Goal: Find specific page/section: Find specific page/section

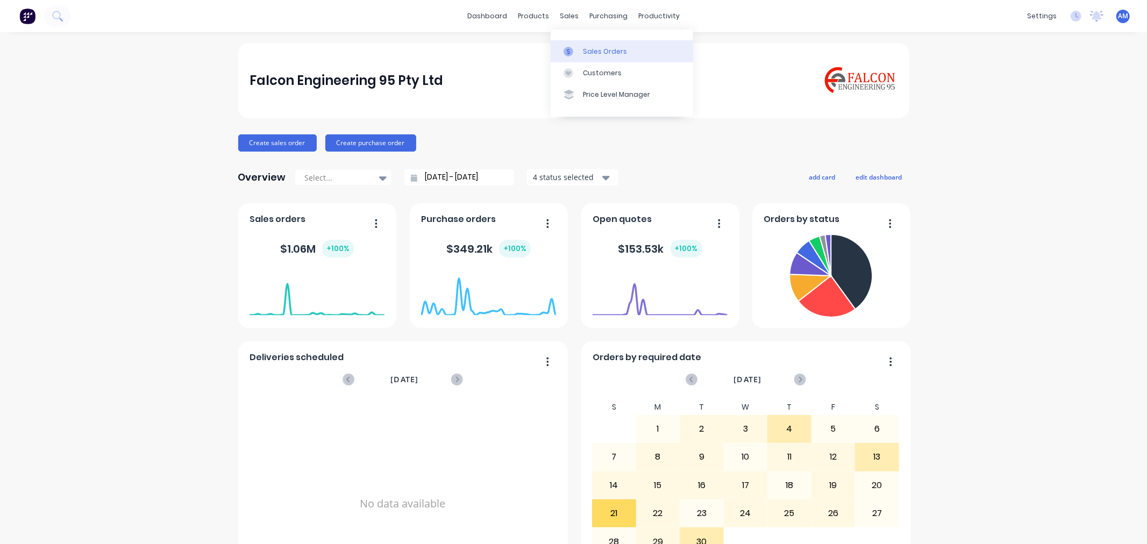
click at [590, 47] on div "Sales Orders" at bounding box center [605, 52] width 44 height 10
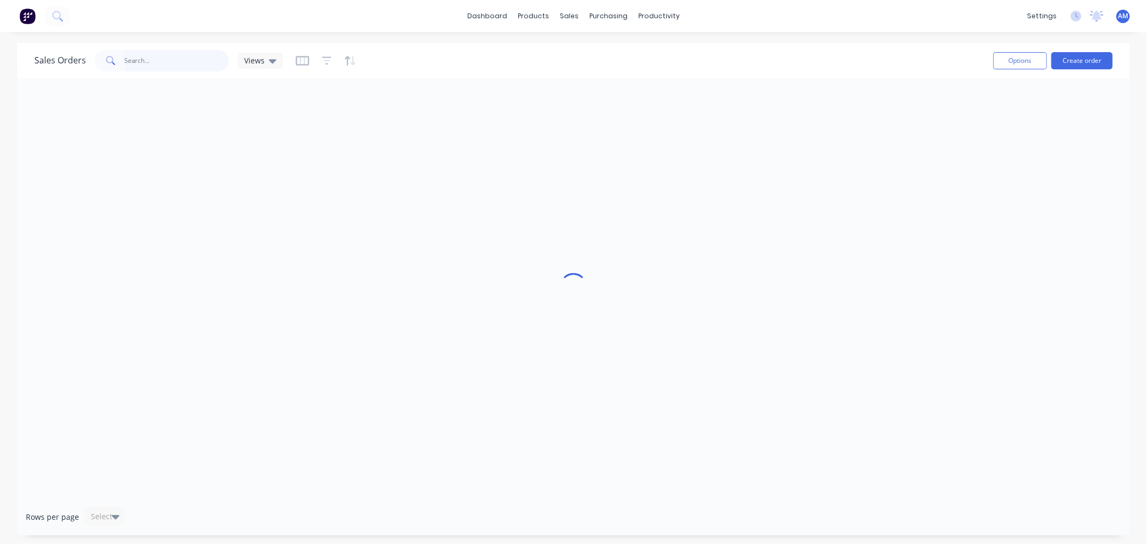
click at [170, 63] on input "text" at bounding box center [177, 61] width 105 height 22
type input "6171"
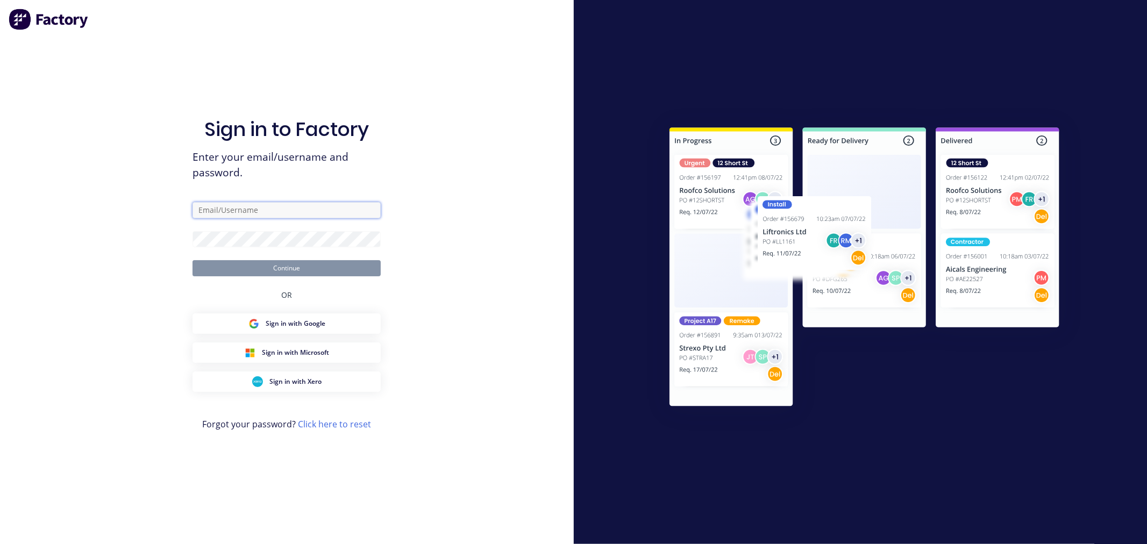
type input "[PERSON_NAME][EMAIL_ADDRESS][DOMAIN_NAME]"
click at [251, 270] on button "Continue" at bounding box center [286, 268] width 188 height 16
